Goal: Task Accomplishment & Management: Use online tool/utility

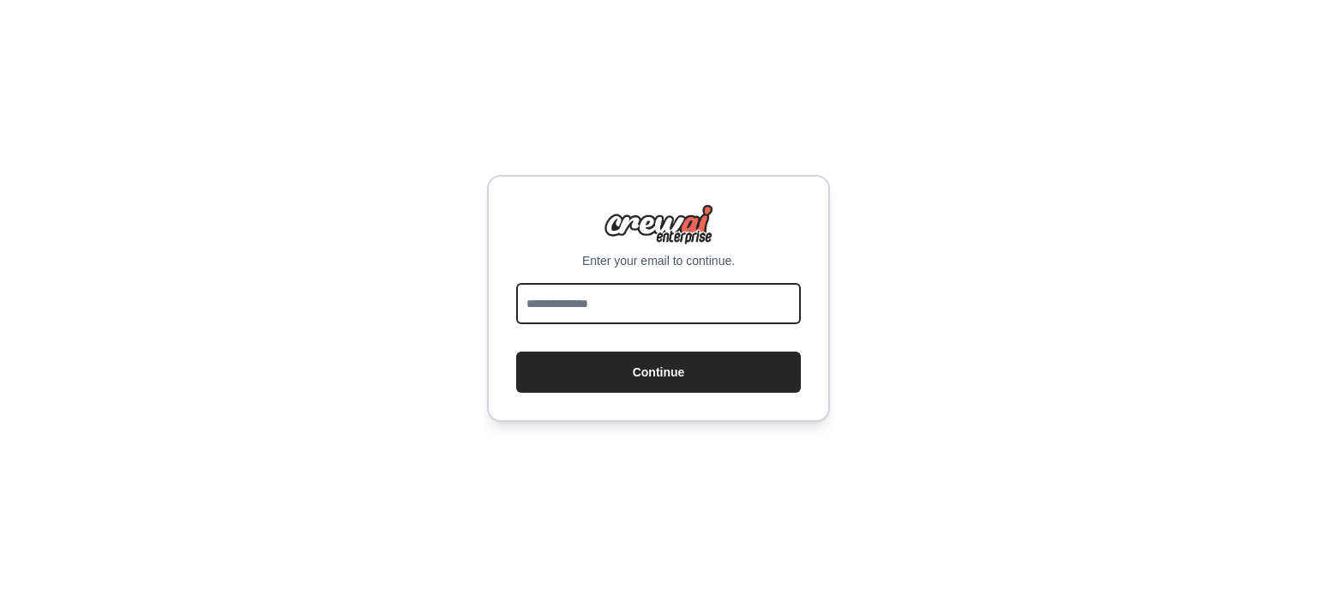
drag, startPoint x: 0, startPoint y: 0, endPoint x: 670, endPoint y: 304, distance: 735.5
click at [670, 304] on input "email" at bounding box center [658, 303] width 285 height 41
type input "**********"
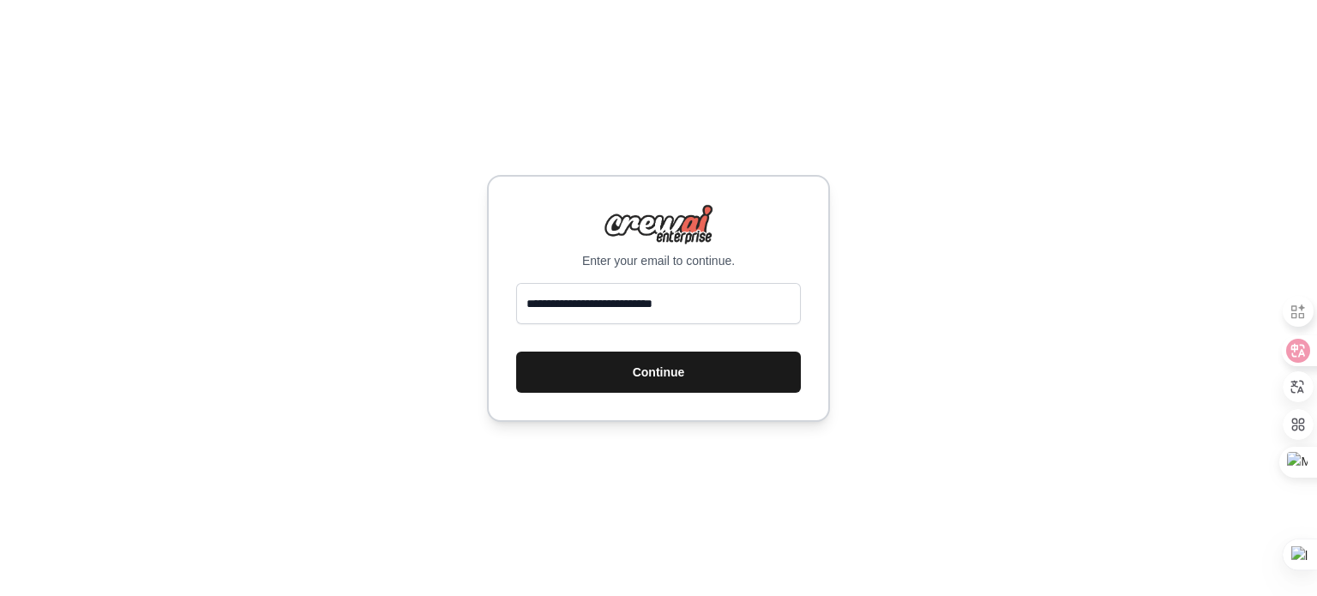
click at [655, 376] on button "Continue" at bounding box center [658, 372] width 285 height 41
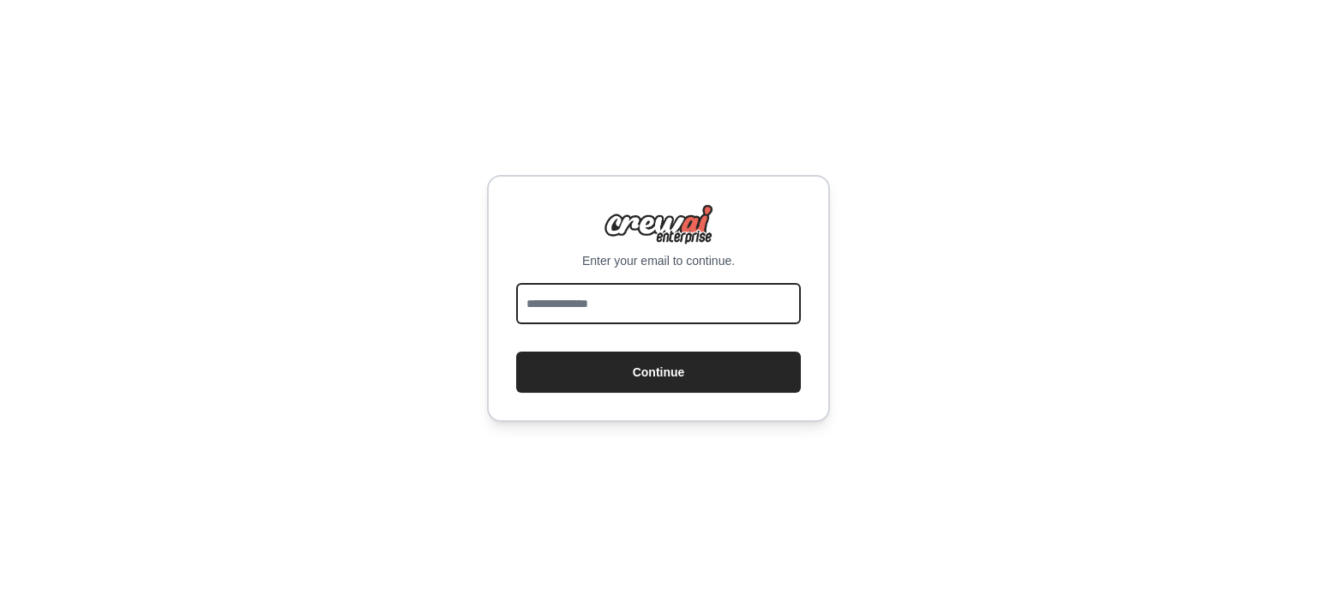
drag, startPoint x: 0, startPoint y: 0, endPoint x: 688, endPoint y: 298, distance: 750.0
click at [688, 298] on input "email" at bounding box center [658, 303] width 285 height 41
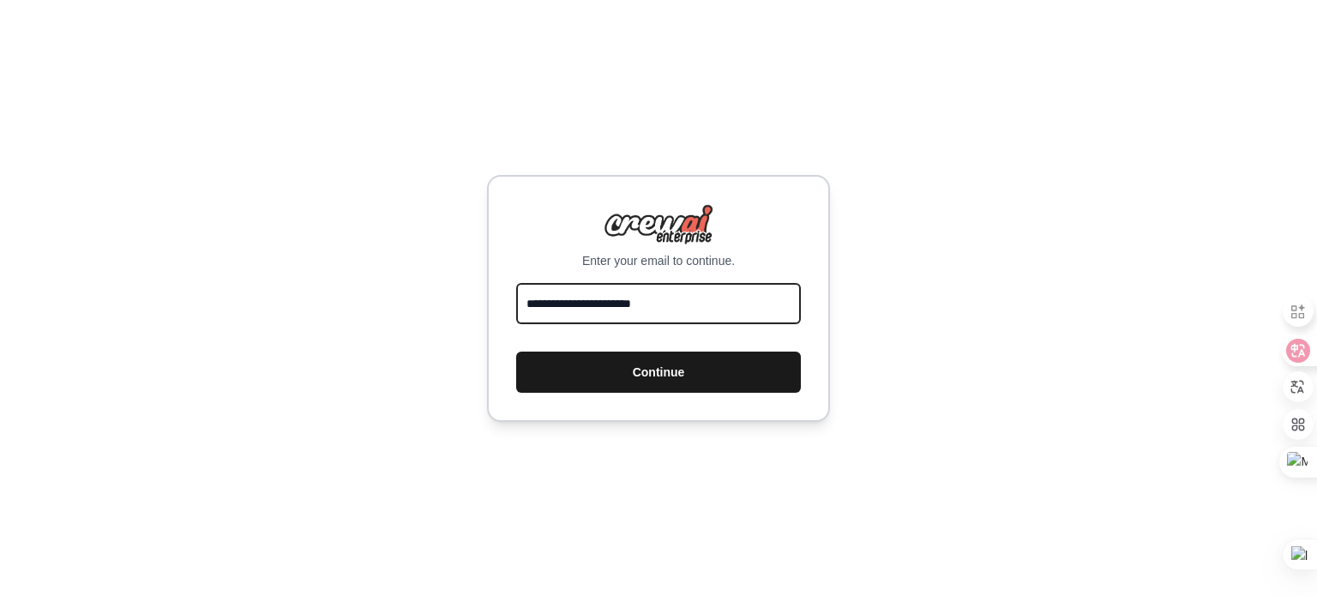
type input "**********"
click at [644, 367] on button "Continue" at bounding box center [658, 372] width 285 height 41
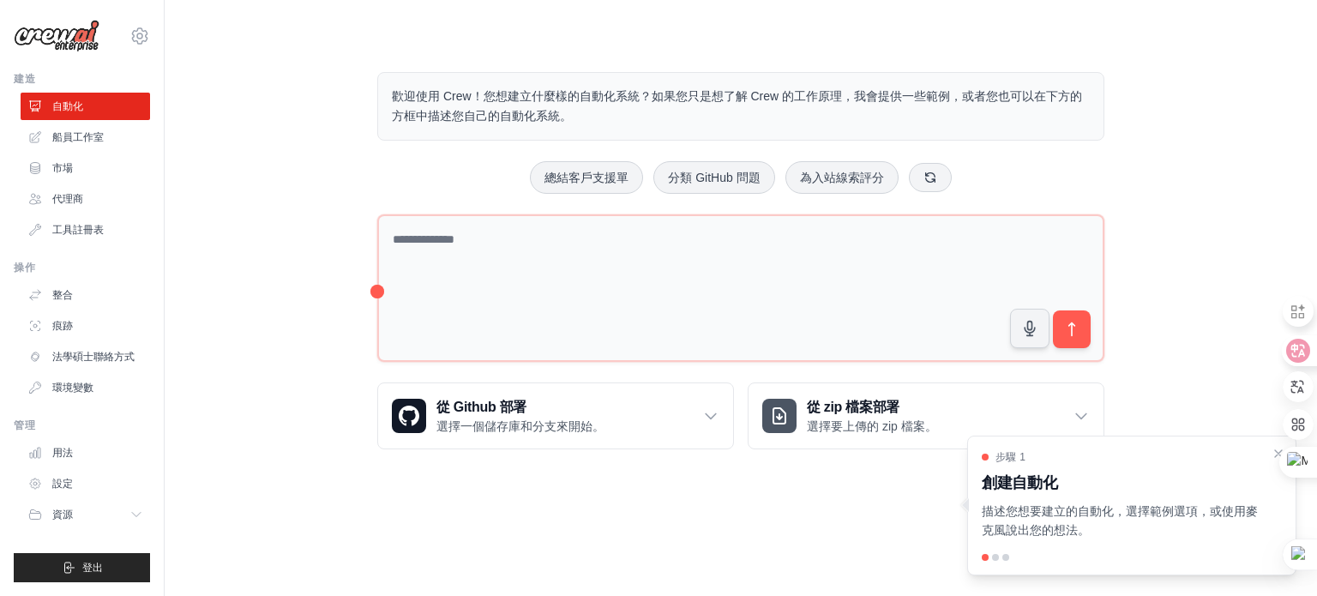
click at [1229, 180] on div "歡迎使用 Crew！您想建立什麼樣的自動化系統？如果您只是想了解 Crew 的工作原理，我會提供一些範例，或者您也可以在下方的方框中描述您自己的自動化系統。 …" at bounding box center [740, 261] width 1097 height 432
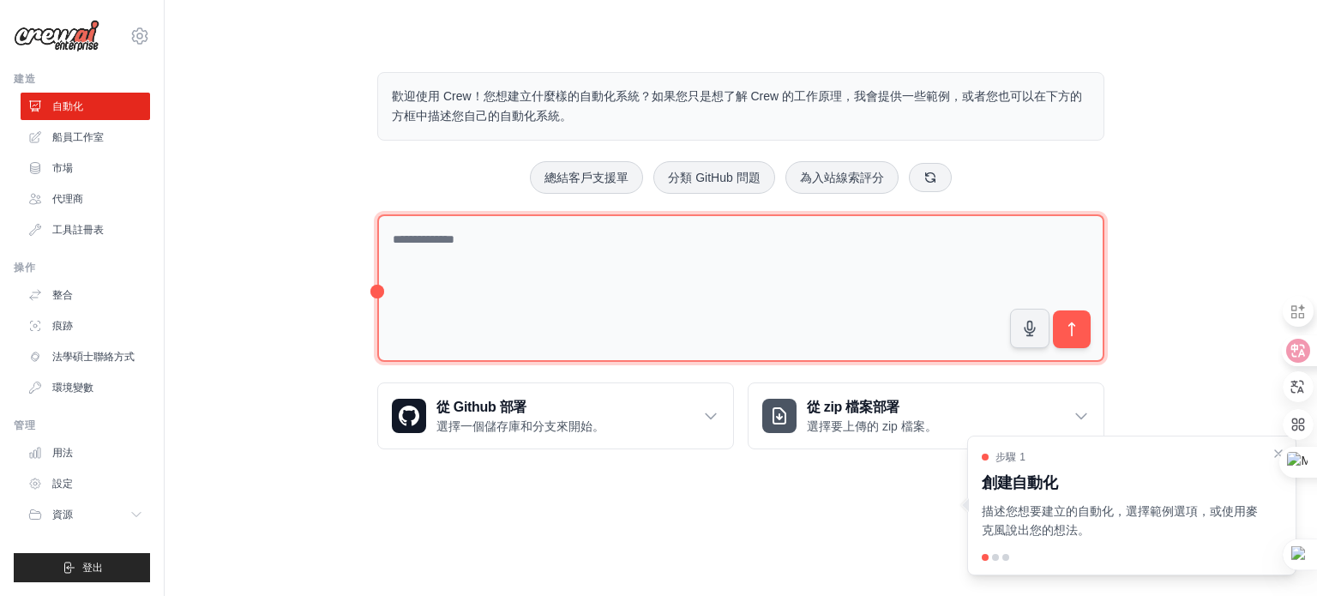
click at [617, 270] on textarea at bounding box center [740, 288] width 727 height 148
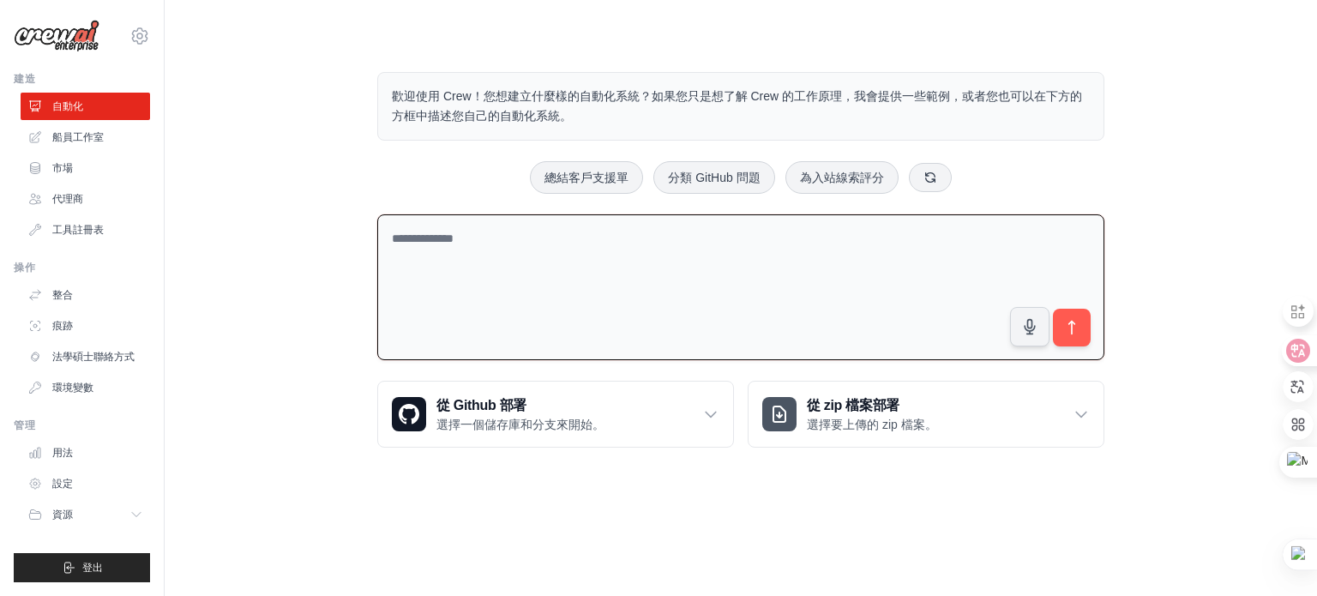
type textarea "*"
type textarea "*********"
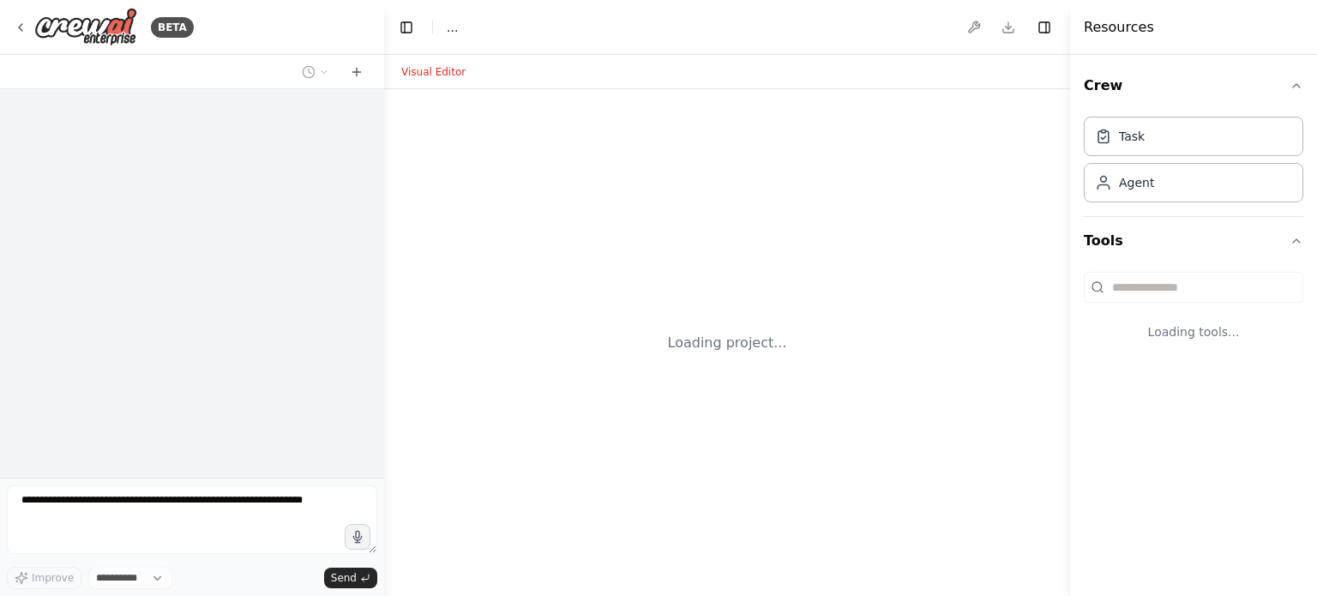
select select "****"
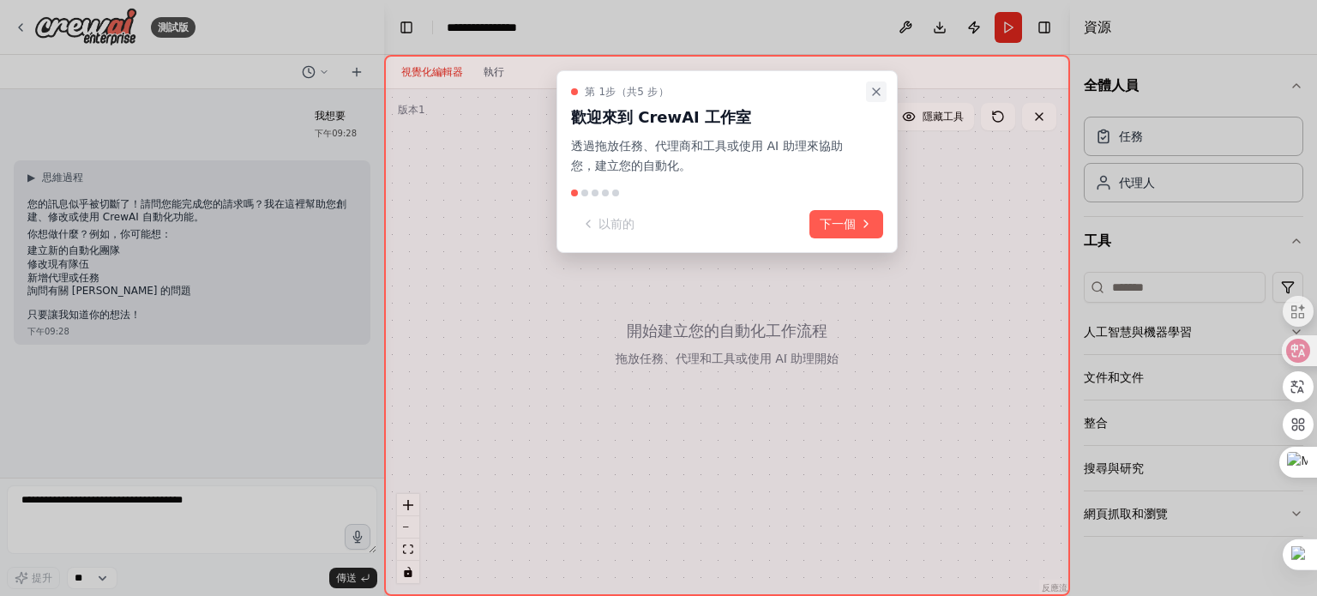
click at [875, 96] on icon "關閉演練" at bounding box center [876, 92] width 14 height 14
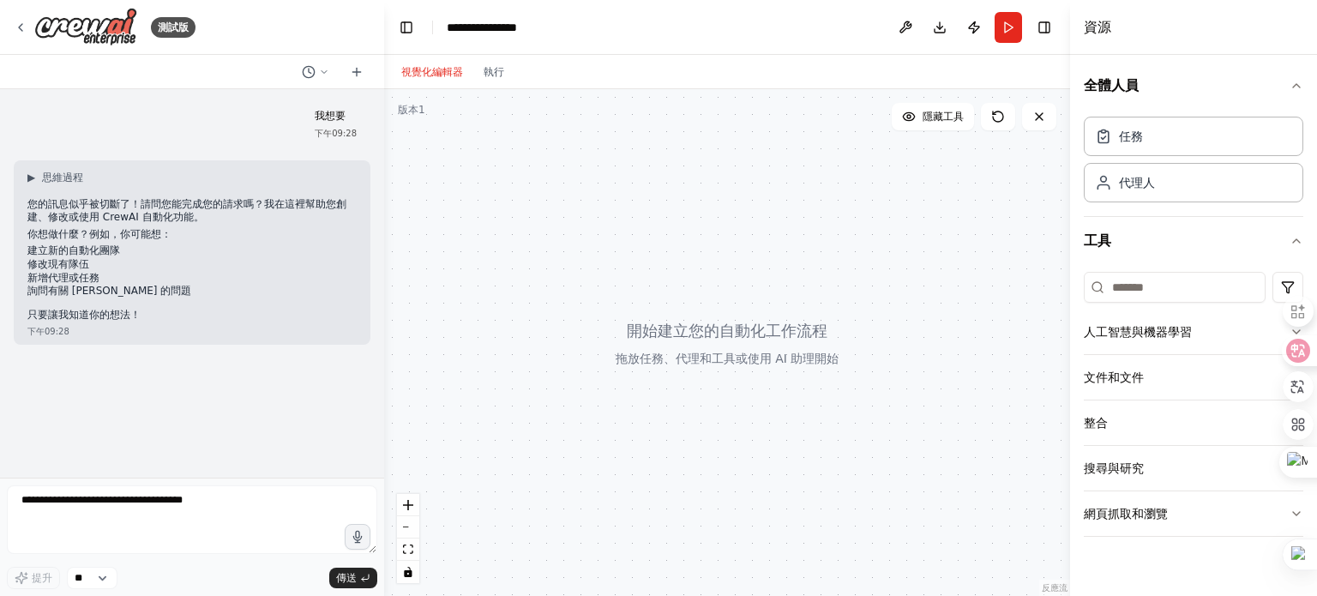
click at [809, 172] on div at bounding box center [727, 342] width 686 height 507
click at [1257, 23] on div "資源" at bounding box center [1193, 27] width 247 height 55
click at [1103, 25] on font "資源" at bounding box center [1097, 27] width 27 height 16
click at [1113, 91] on font "全體人員" at bounding box center [1111, 85] width 55 height 16
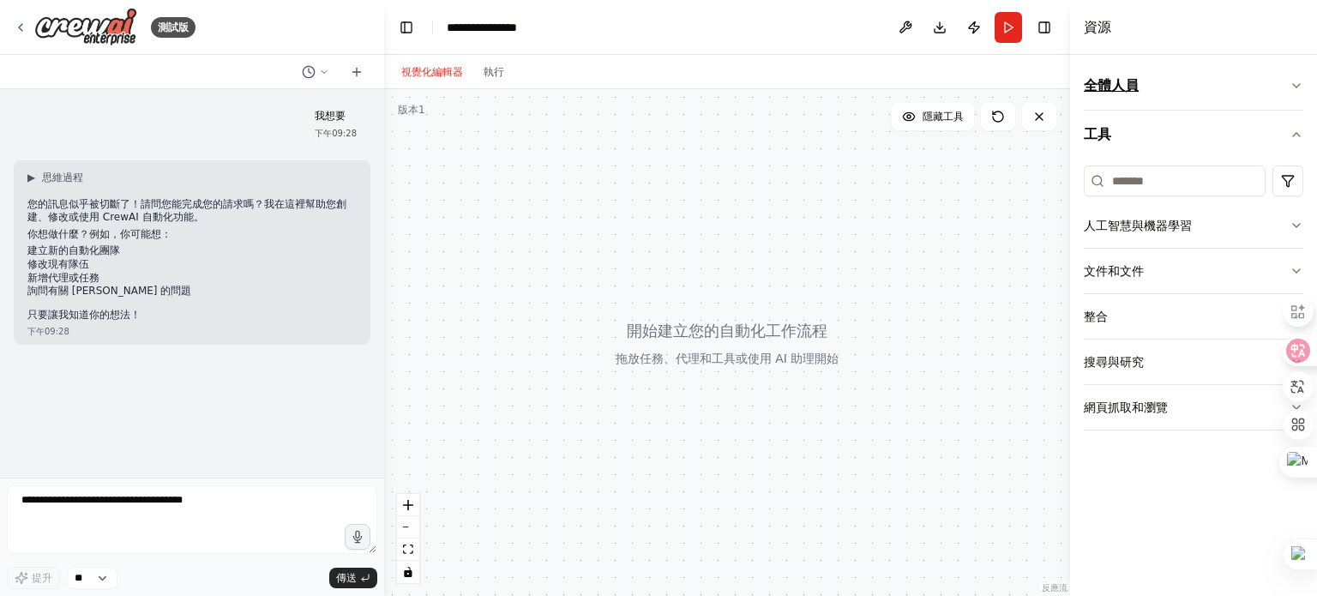
click at [1113, 91] on font "全體人員" at bounding box center [1111, 85] width 55 height 16
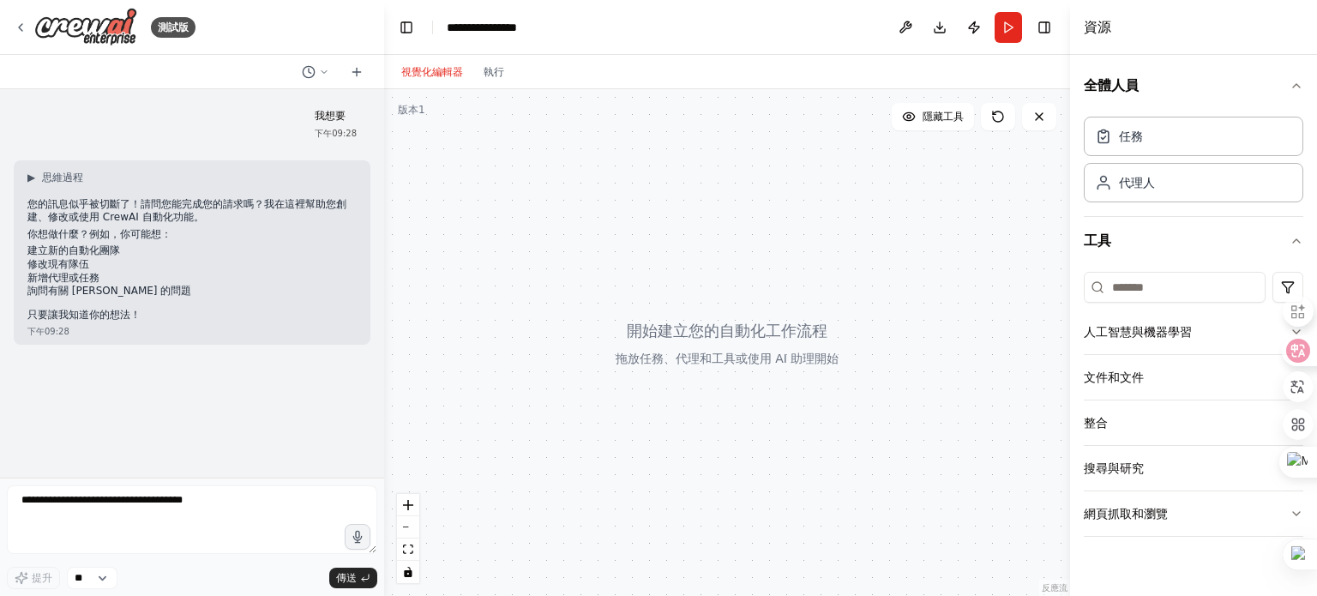
click at [905, 240] on div at bounding box center [727, 342] width 686 height 507
drag, startPoint x: 905, startPoint y: 234, endPoint x: 855, endPoint y: 225, distance: 50.5
click at [861, 228] on div at bounding box center [727, 342] width 686 height 507
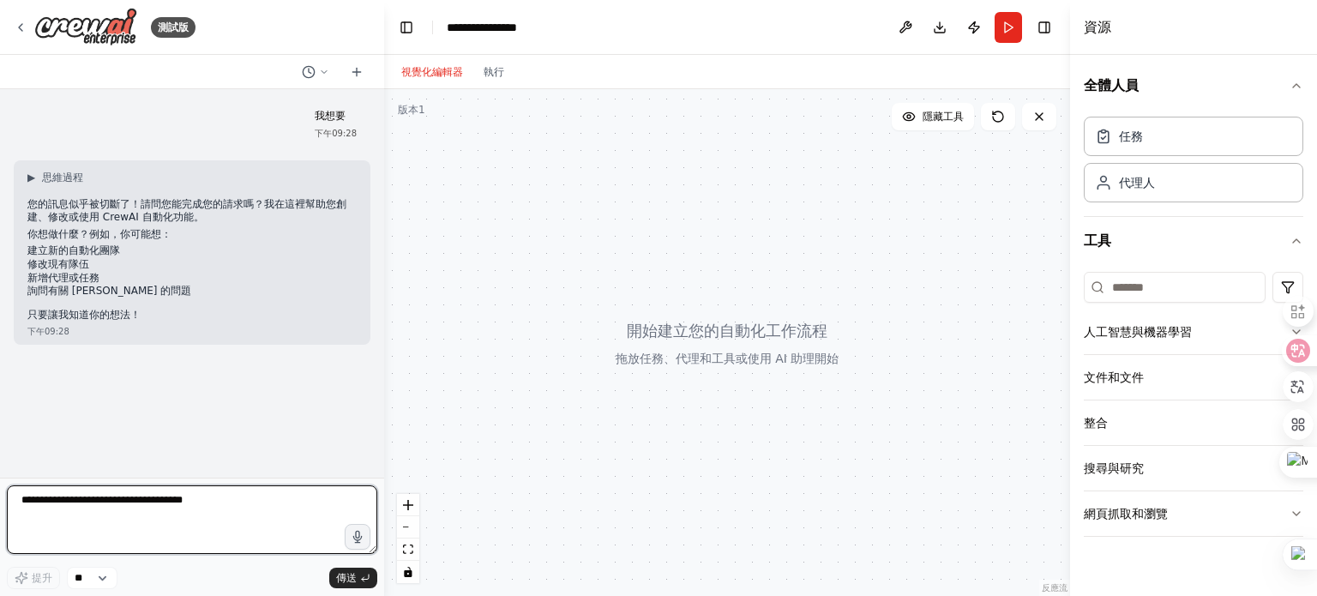
click at [233, 502] on textarea at bounding box center [192, 519] width 370 height 69
drag, startPoint x: 293, startPoint y: 494, endPoint x: 78, endPoint y: 496, distance: 215.2
click at [78, 496] on textarea at bounding box center [192, 519] width 370 height 69
click at [74, 498] on textarea at bounding box center [192, 519] width 370 height 69
type textarea "*"
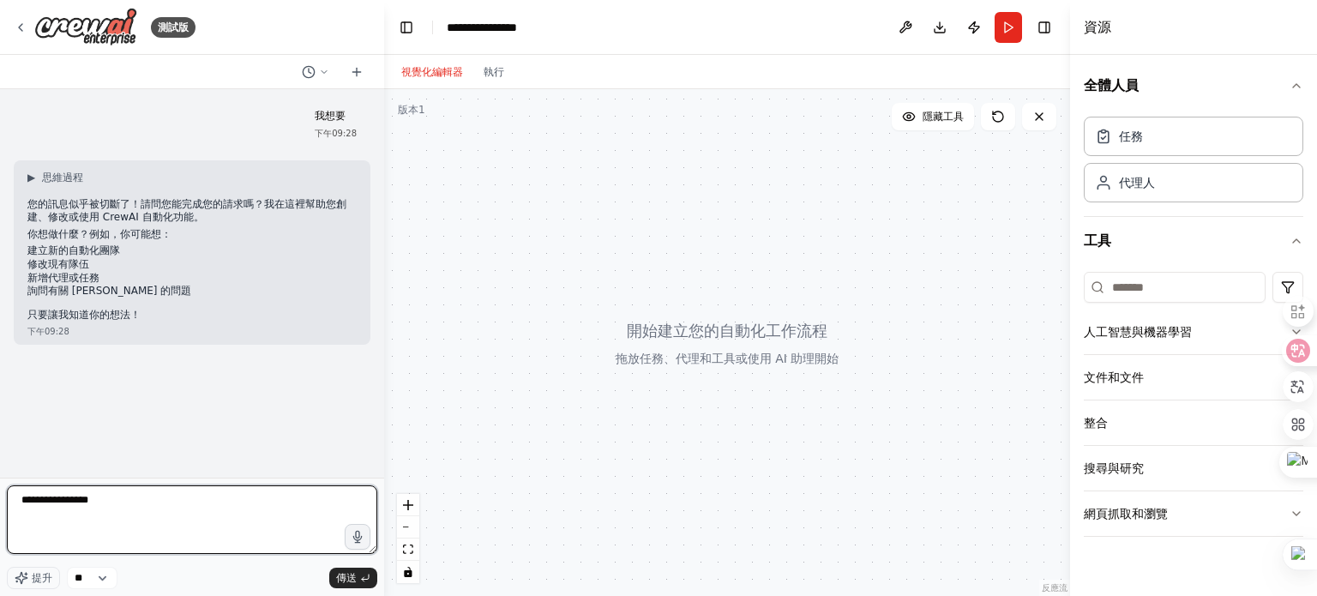
type textarea "**********"
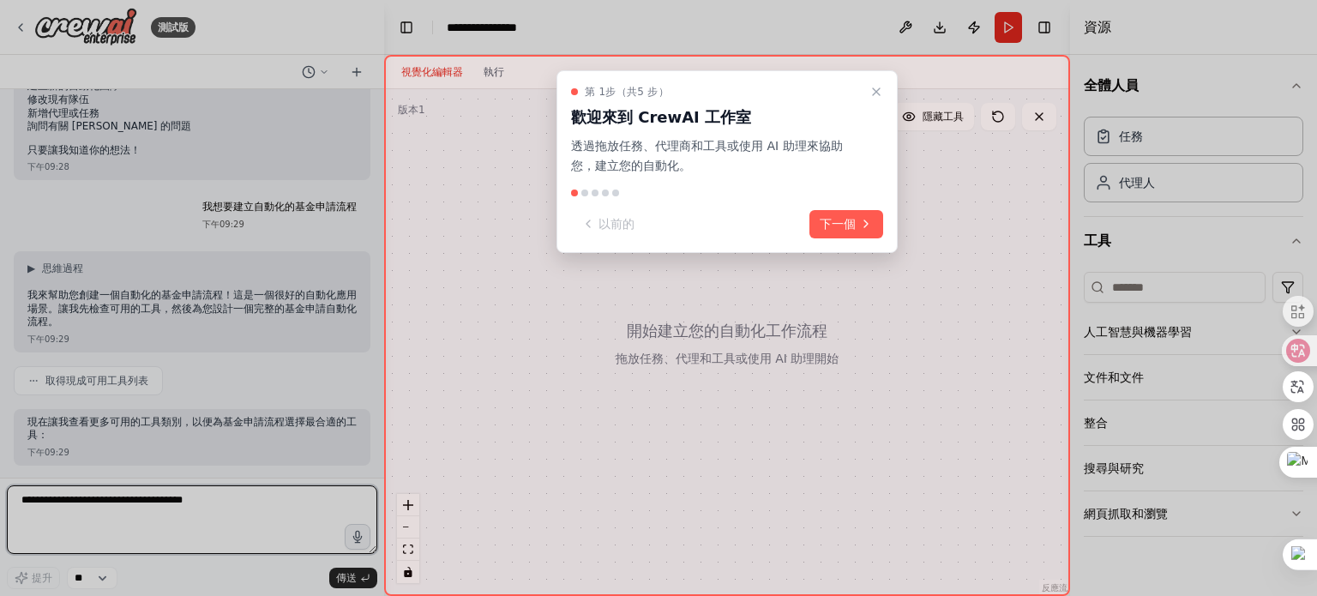
scroll to position [235, 0]
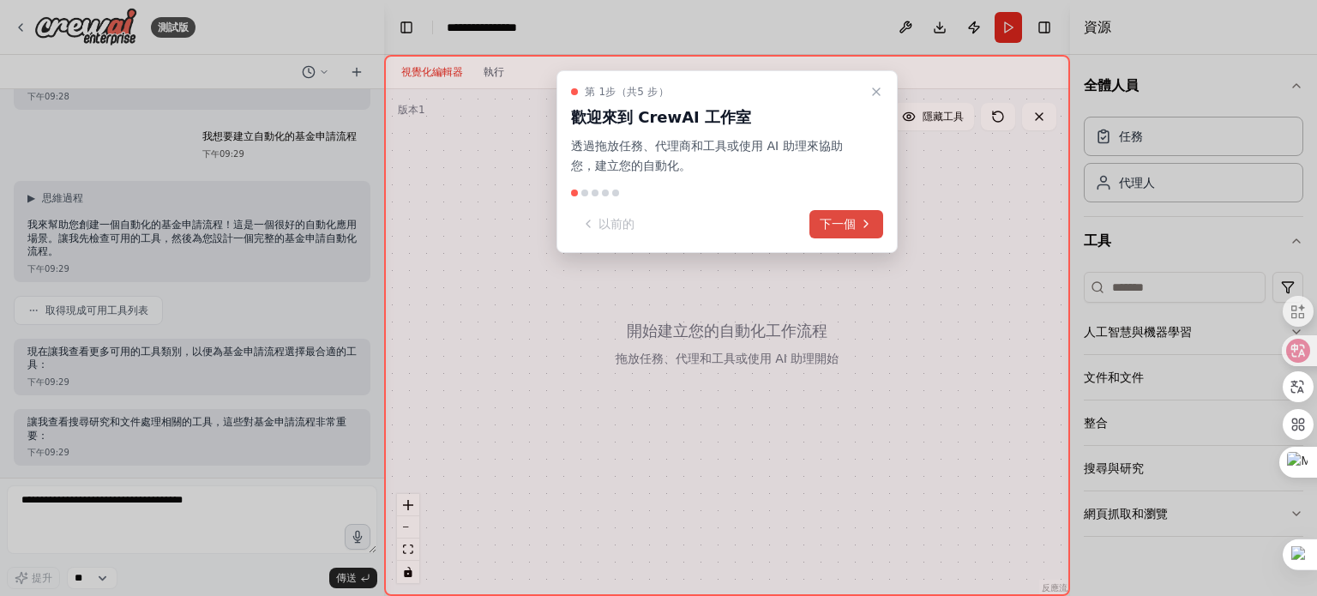
click at [850, 226] on font "下一個" at bounding box center [838, 224] width 36 height 14
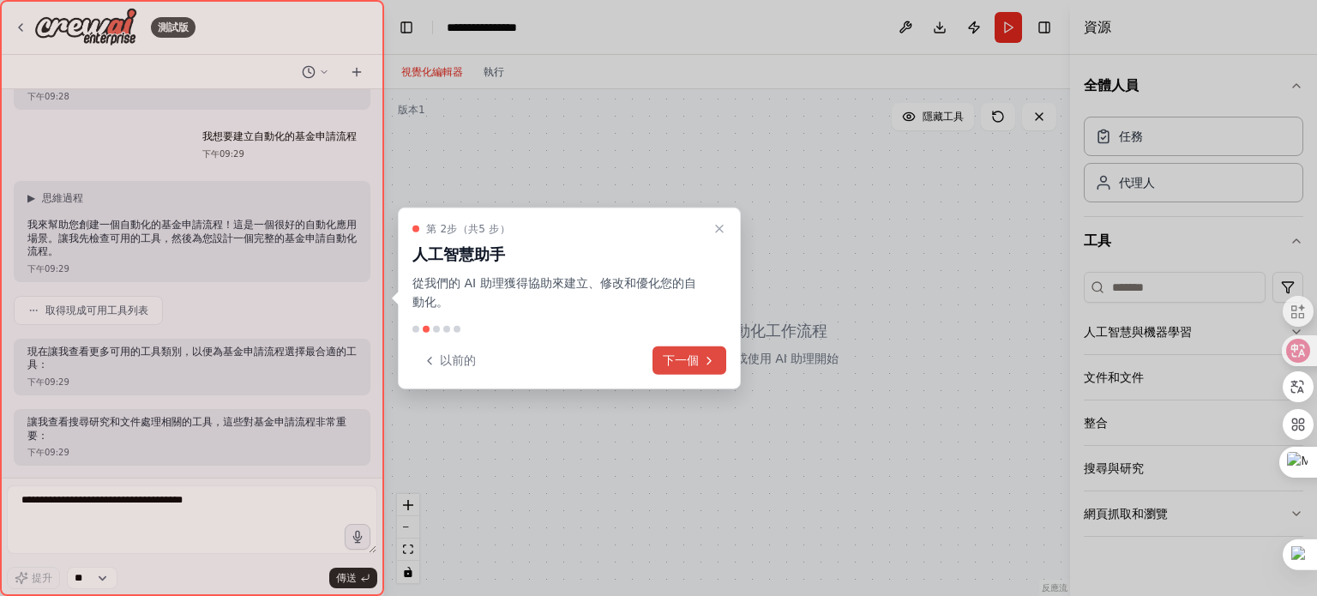
click at [693, 358] on font "下一個" at bounding box center [681, 360] width 36 height 14
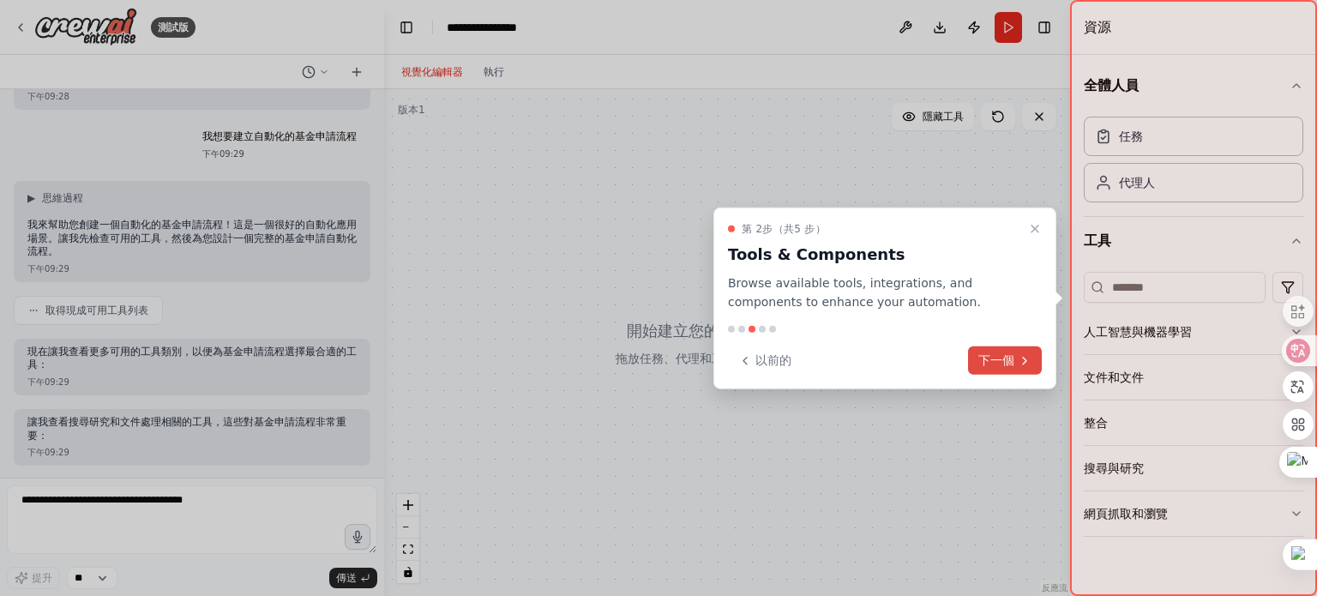
click at [994, 366] on font "下一個" at bounding box center [996, 360] width 36 height 14
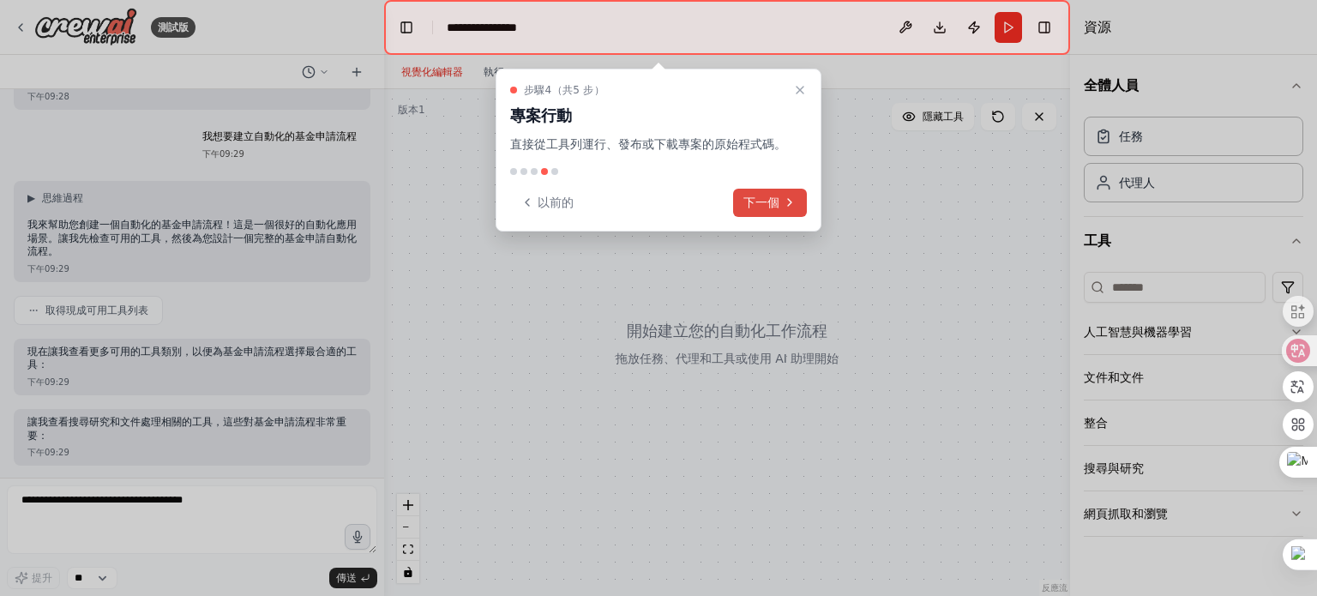
click at [768, 204] on font "下一個" at bounding box center [761, 202] width 36 height 14
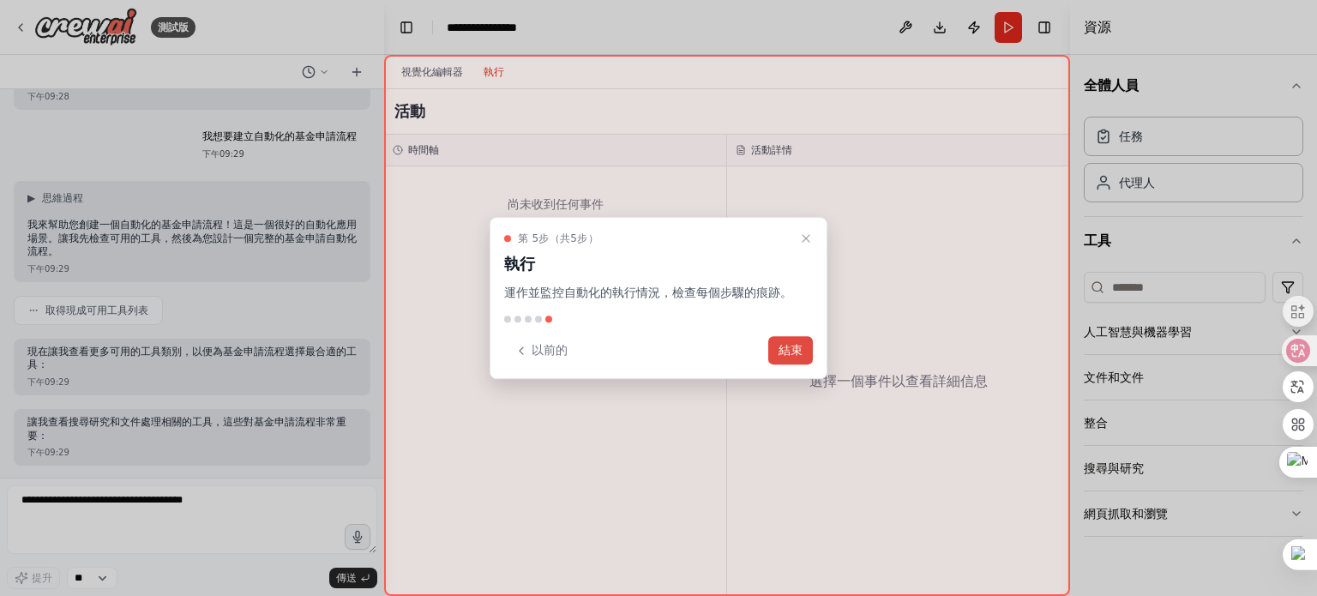
click at [796, 343] on font "結束" at bounding box center [790, 350] width 24 height 14
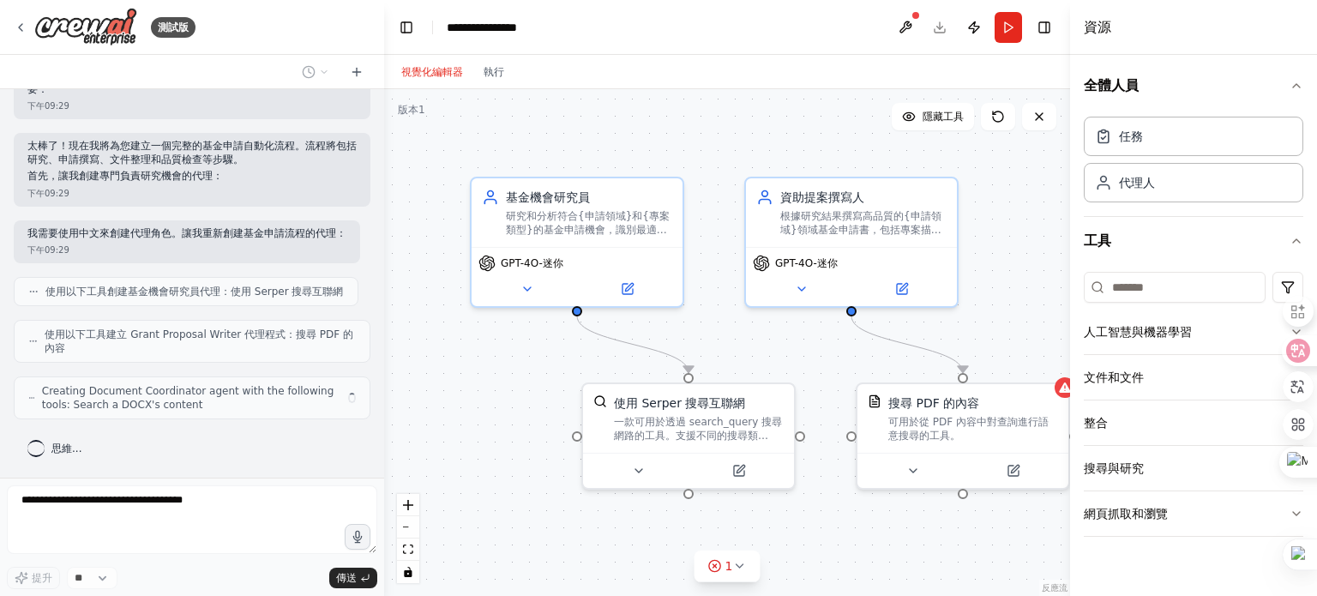
scroll to position [579, 0]
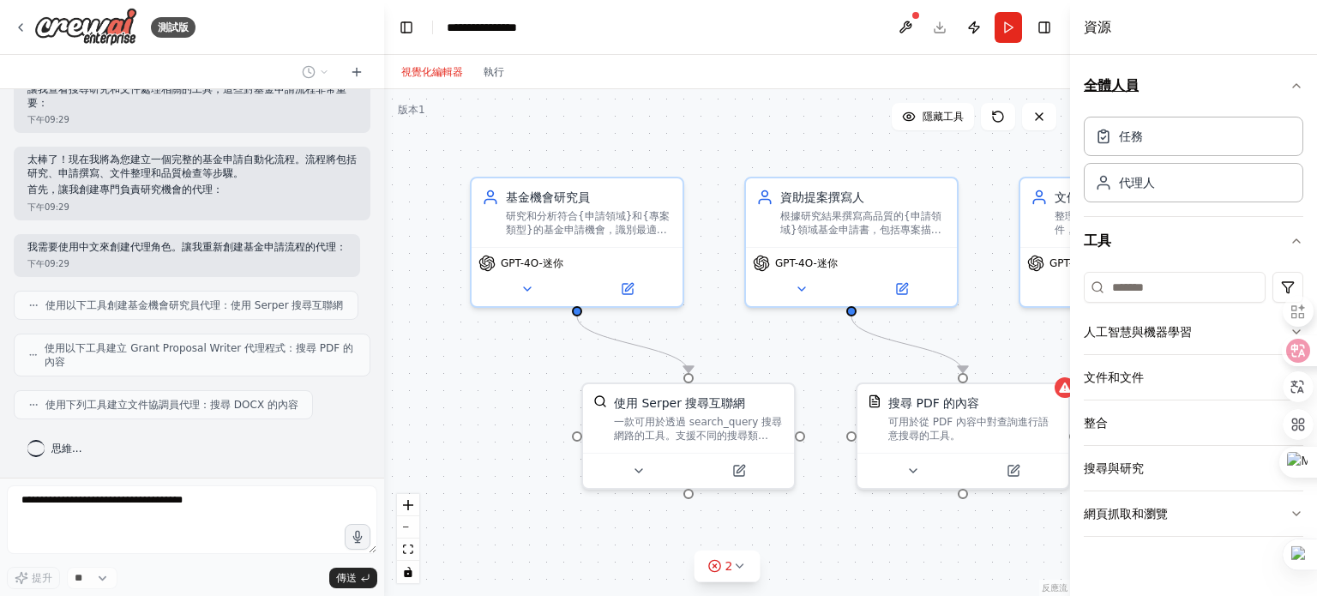
click at [1300, 87] on icon "button" at bounding box center [1296, 85] width 7 height 3
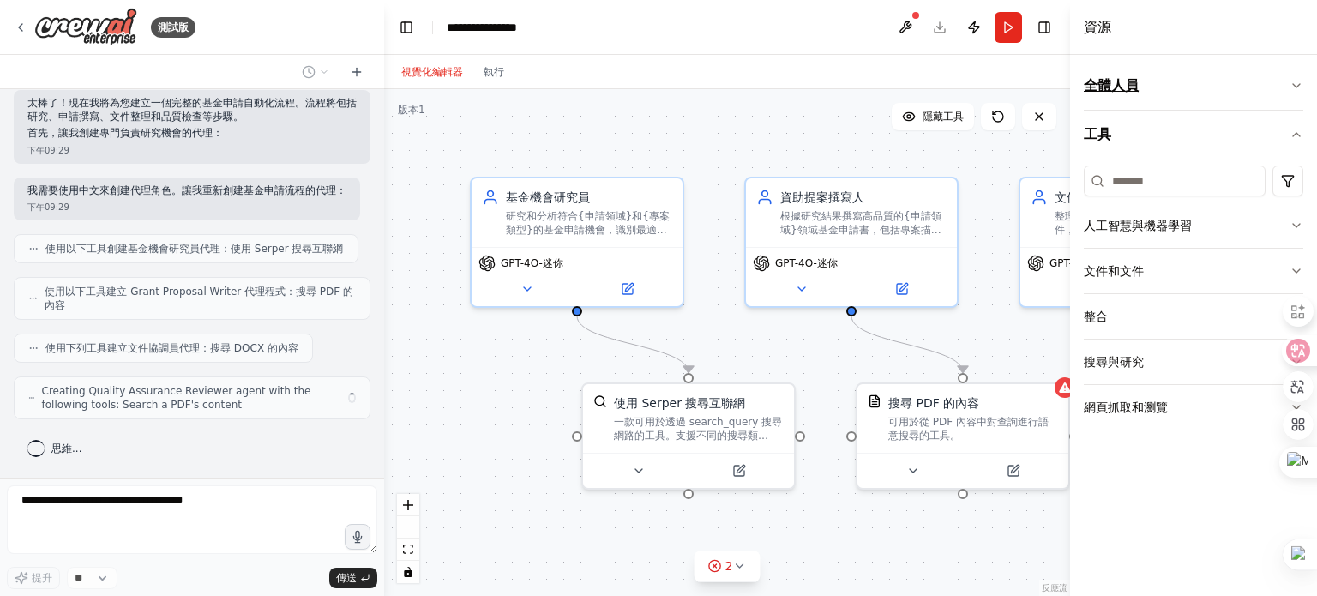
scroll to position [621, 0]
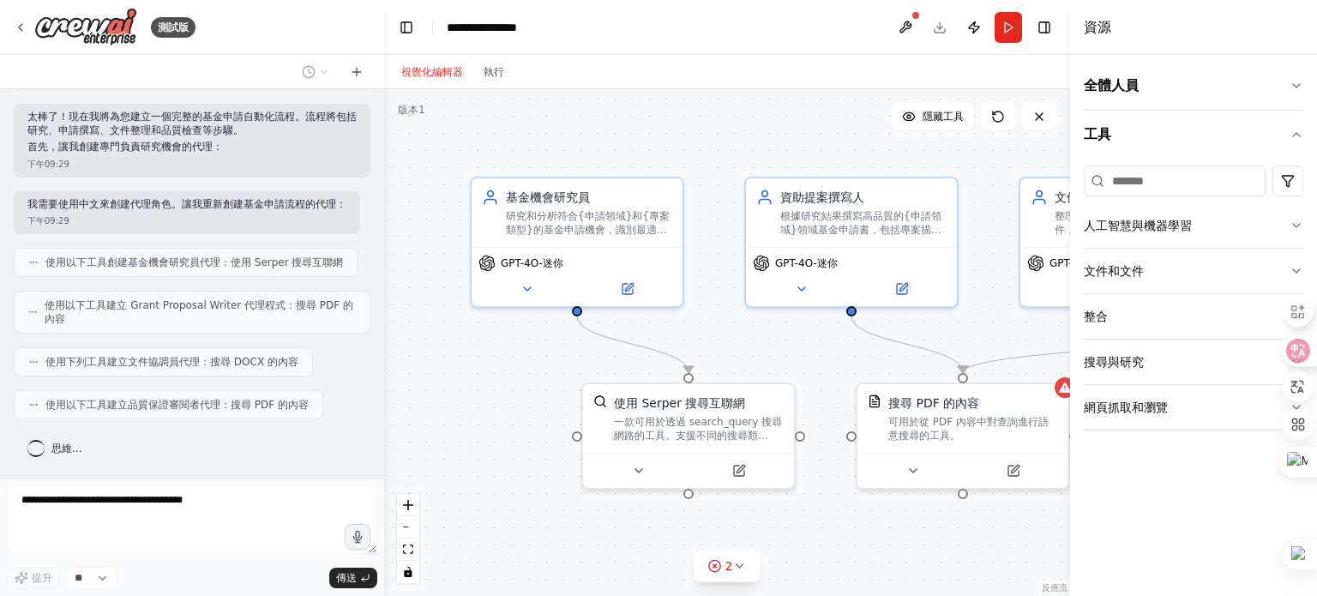
click at [1142, 477] on div "全體人員 工具 人工智慧與機器學習 文件和文件 整合 搜尋與研究 網頁抓取和瀏覽" at bounding box center [1193, 325] width 247 height 541
click at [1145, 11] on div "資源" at bounding box center [1193, 27] width 247 height 55
click at [1011, 28] on button "跑步" at bounding box center [1008, 27] width 27 height 31
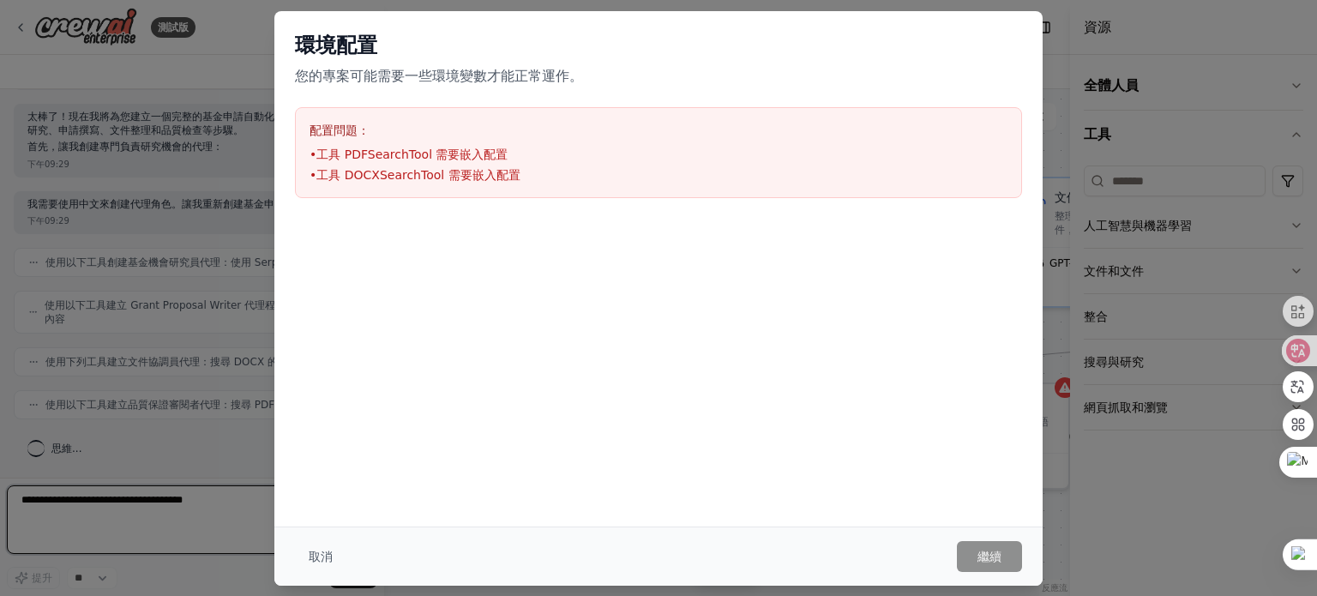
scroll to position [634, 0]
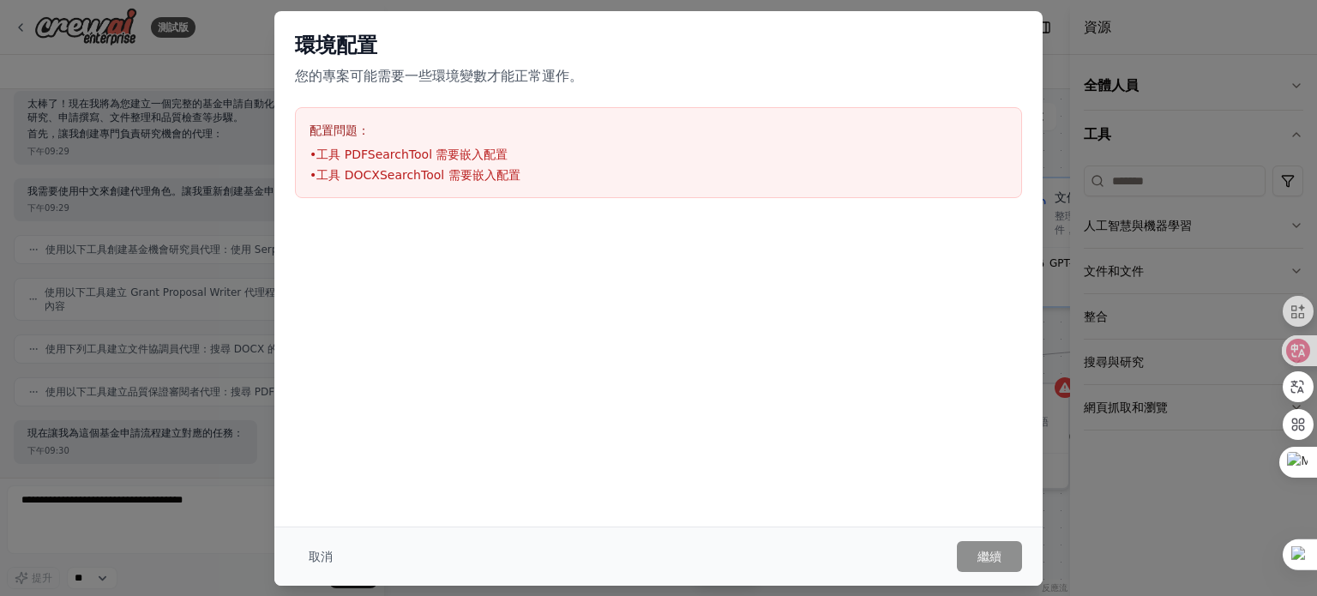
click at [1029, 295] on div at bounding box center [658, 304] width 768 height 171
click at [209, 179] on div "環境配置 您的專案可能需要一些環境變數才能正常運作。 配置問題： • 工具 PDFSearchTool 需要嵌入配置 • 工具 DOCXSearchTool …" at bounding box center [658, 298] width 1317 height 596
click at [117, 108] on div "環境配置 您的專案可能需要一些環境變數才能正常運作。 配置問題： • 工具 PDFSearchTool 需要嵌入配置 • 工具 DOCXSearchTool …" at bounding box center [658, 298] width 1317 height 596
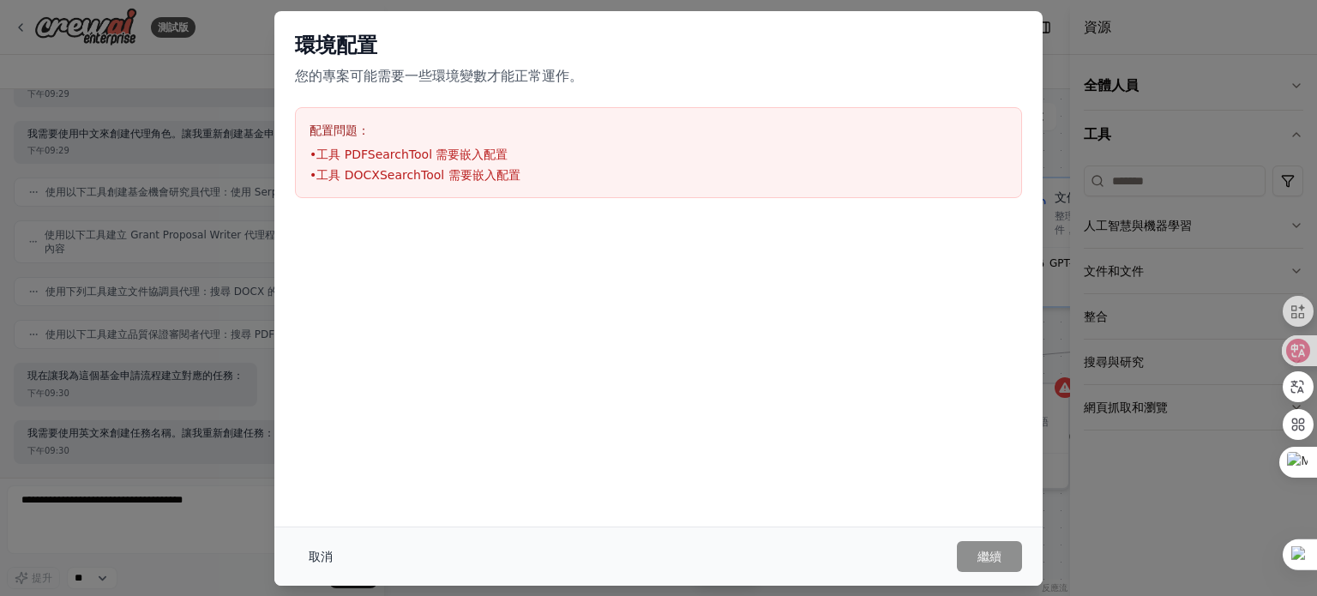
scroll to position [778, 0]
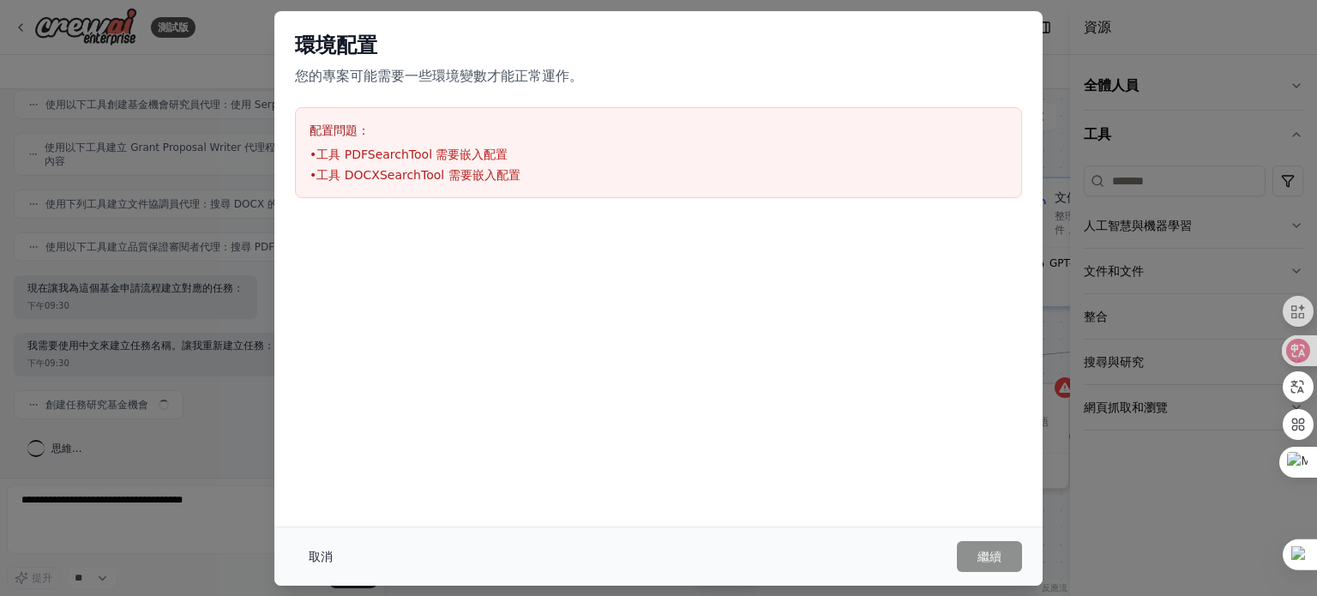
click at [333, 558] on button "取消" at bounding box center [320, 556] width 51 height 31
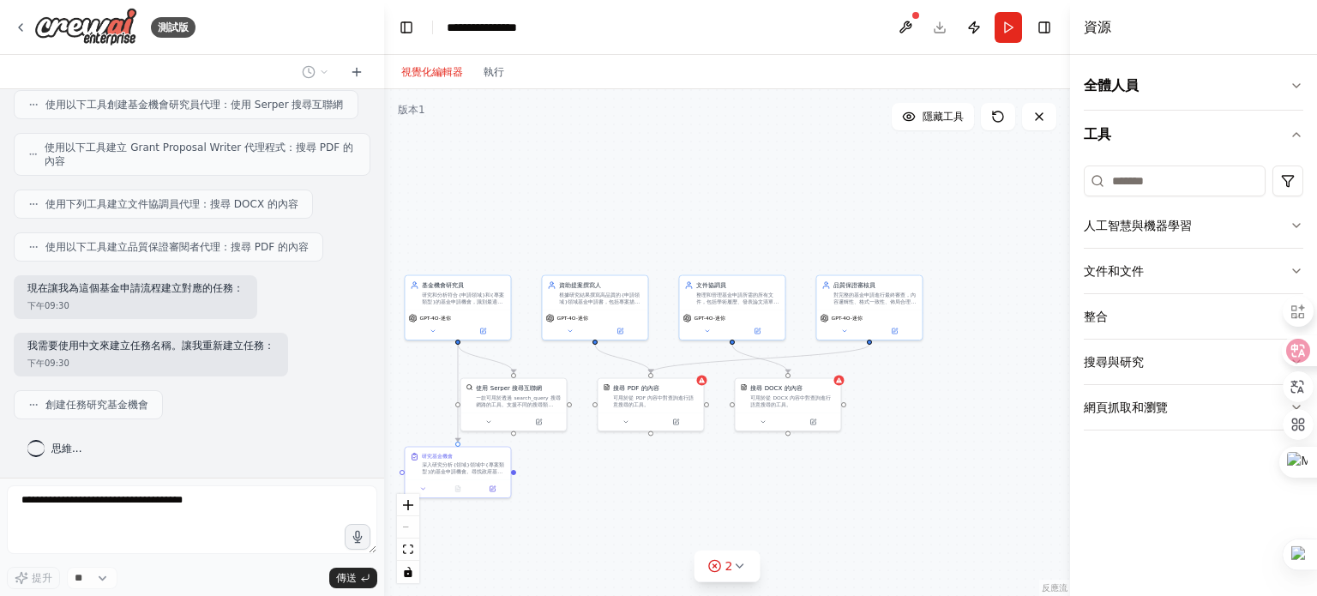
drag, startPoint x: 917, startPoint y: 246, endPoint x: 764, endPoint y: 207, distance: 157.6
click at [763, 207] on div ".deletable-edge-delete-btn { width: 20px; height: 20px; border: 0px solid #ffff…" at bounding box center [727, 342] width 686 height 507
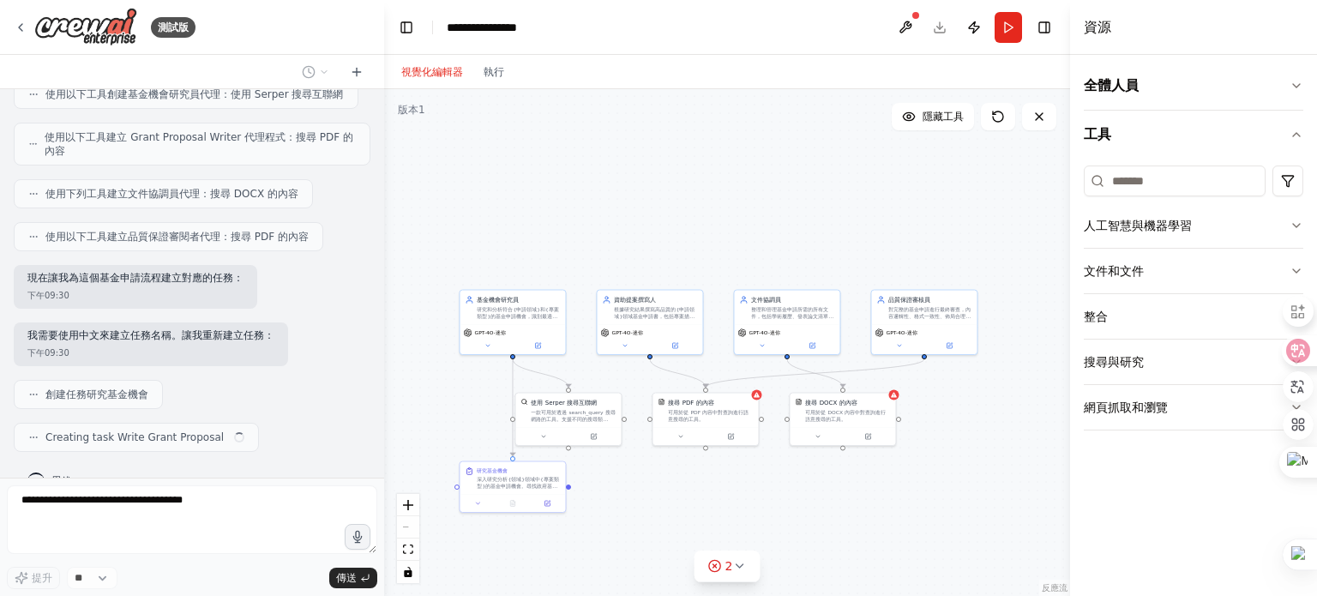
scroll to position [820, 0]
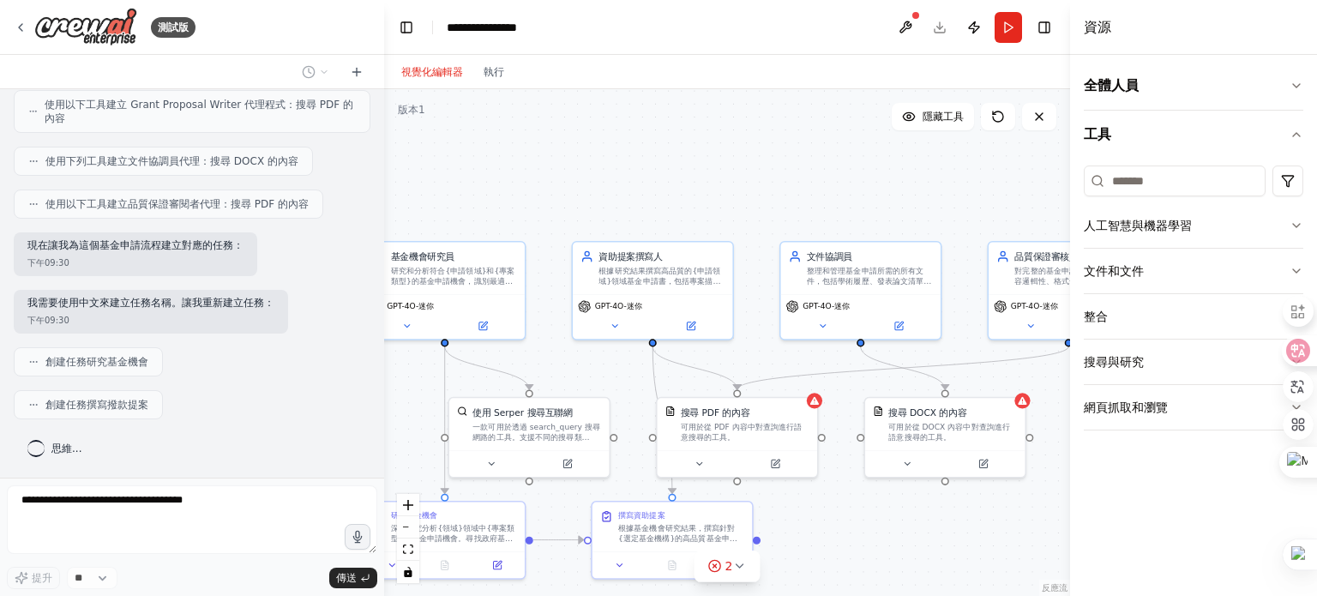
drag, startPoint x: 761, startPoint y: 257, endPoint x: 839, endPoint y: 165, distance: 121.1
click at [839, 165] on div ".deletable-edge-delete-btn { width: 20px; height: 20px; border: 0px solid #ffff…" at bounding box center [727, 342] width 686 height 507
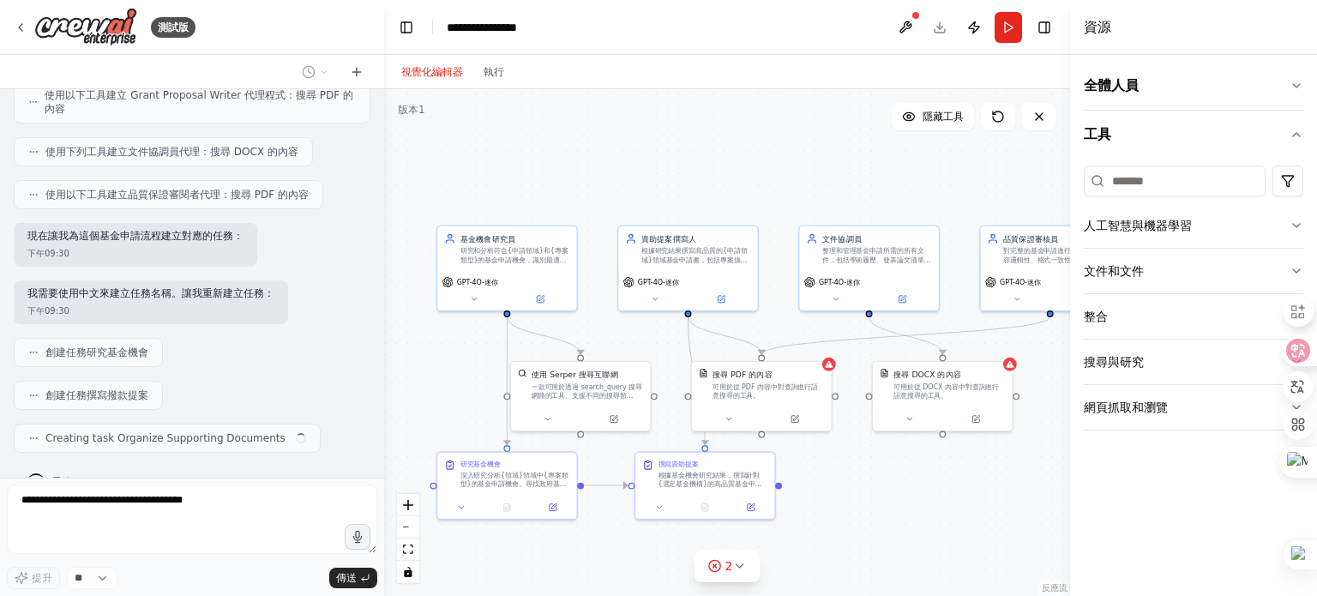
scroll to position [863, 0]
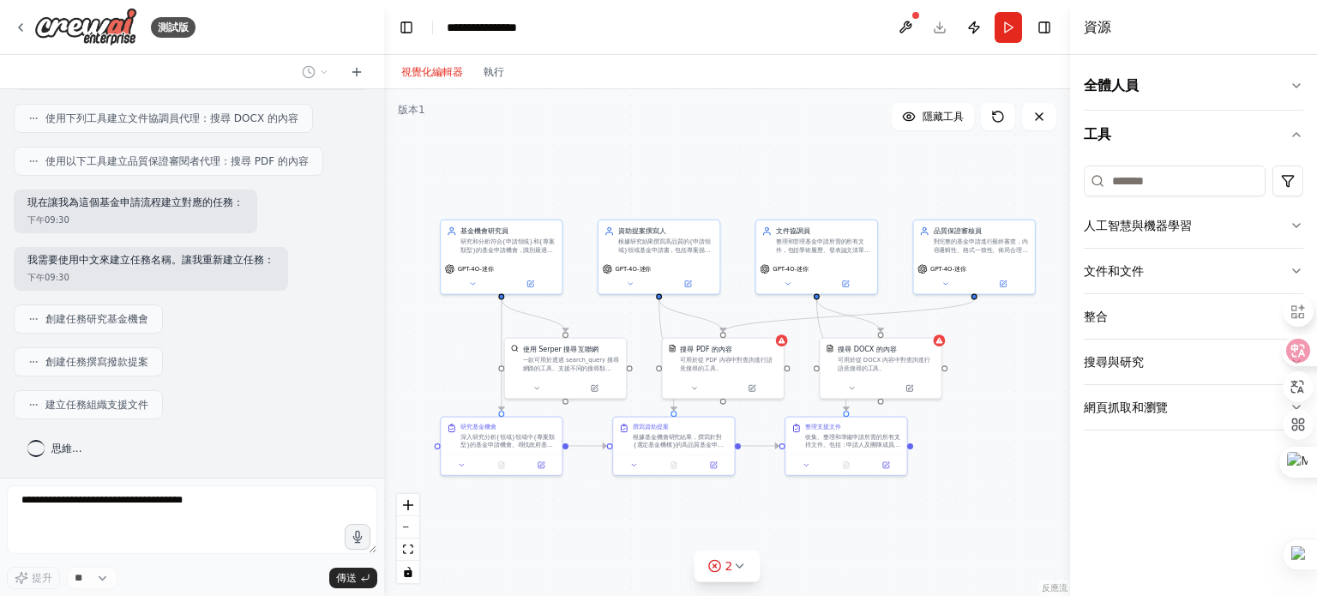
drag, startPoint x: 823, startPoint y: 171, endPoint x: 777, endPoint y: 168, distance: 46.4
click at [777, 168] on div ".deletable-edge-delete-btn { width: 20px; height: 20px; border: 0px solid #ffff…" at bounding box center [727, 342] width 686 height 507
click at [1043, 27] on button "切換右側邊欄" at bounding box center [1044, 27] width 24 height 24
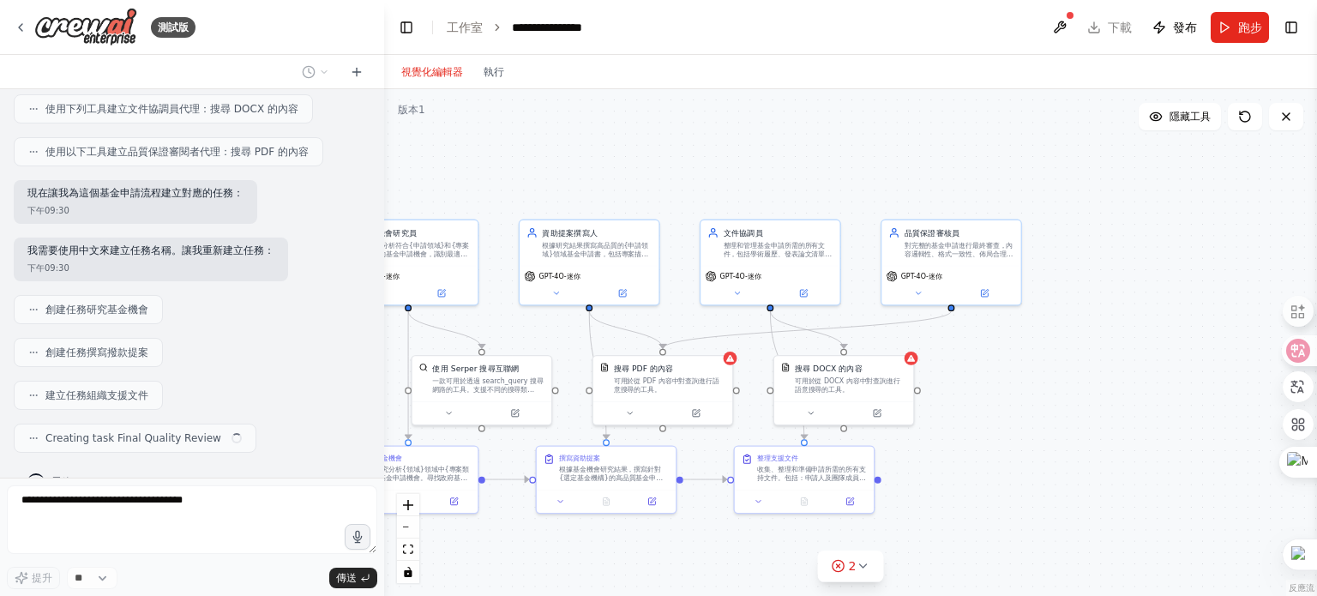
scroll to position [905, 0]
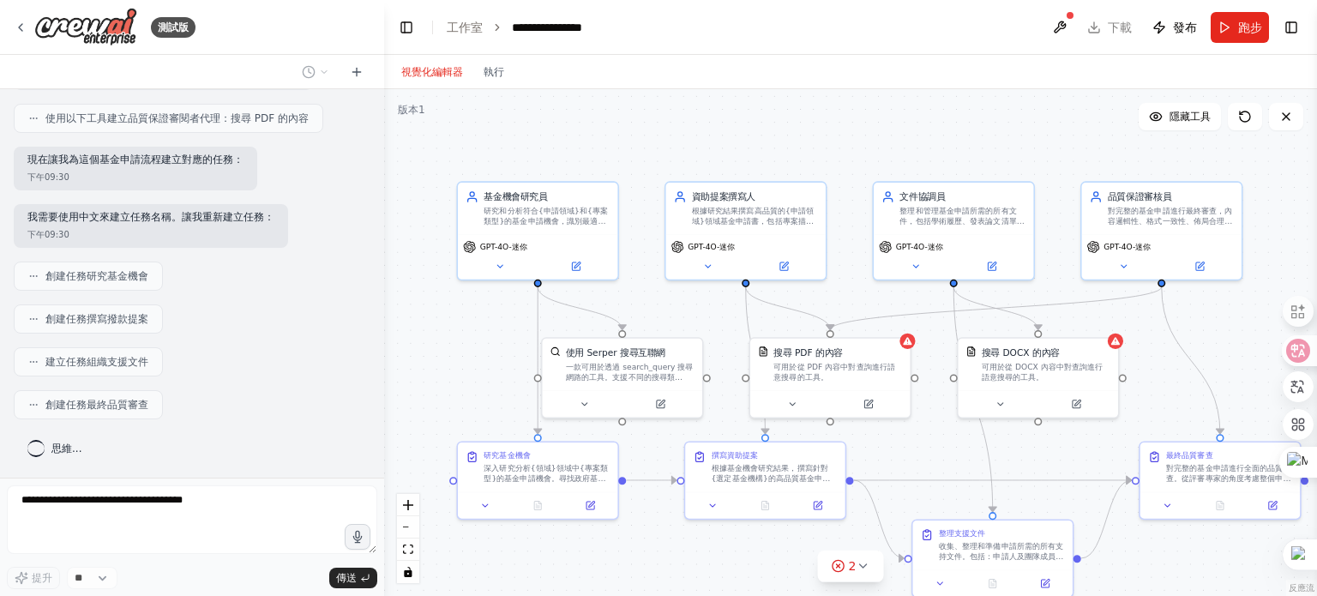
drag, startPoint x: 892, startPoint y: 173, endPoint x: 1128, endPoint y: 135, distance: 239.6
click at [1128, 135] on div ".deletable-edge-delete-btn { width: 20px; height: 20px; border: 0px solid #ffff…" at bounding box center [850, 342] width 933 height 507
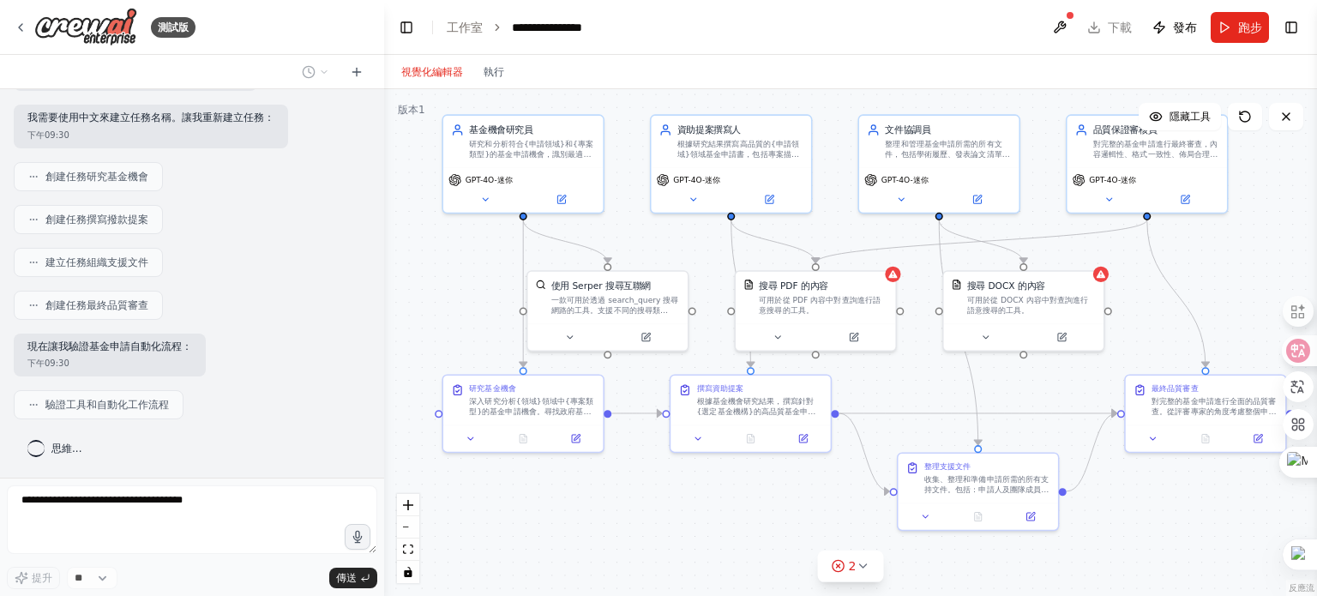
drag, startPoint x: 1013, startPoint y: 149, endPoint x: 999, endPoint y: 82, distance: 68.4
click at [999, 82] on div "視覺化編輯器 執行 版本 1 隱藏工具 .deletable-edge-delete-btn { width: 20px; height: 20px; bor…" at bounding box center [850, 325] width 933 height 541
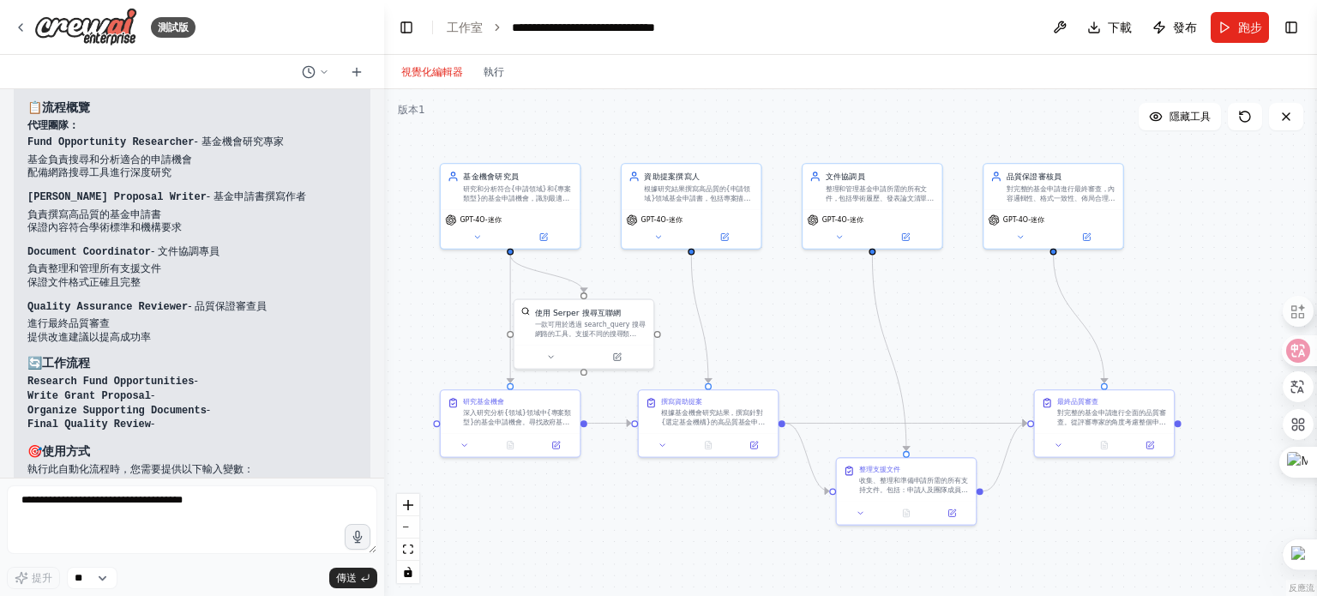
scroll to position [1903, 0]
